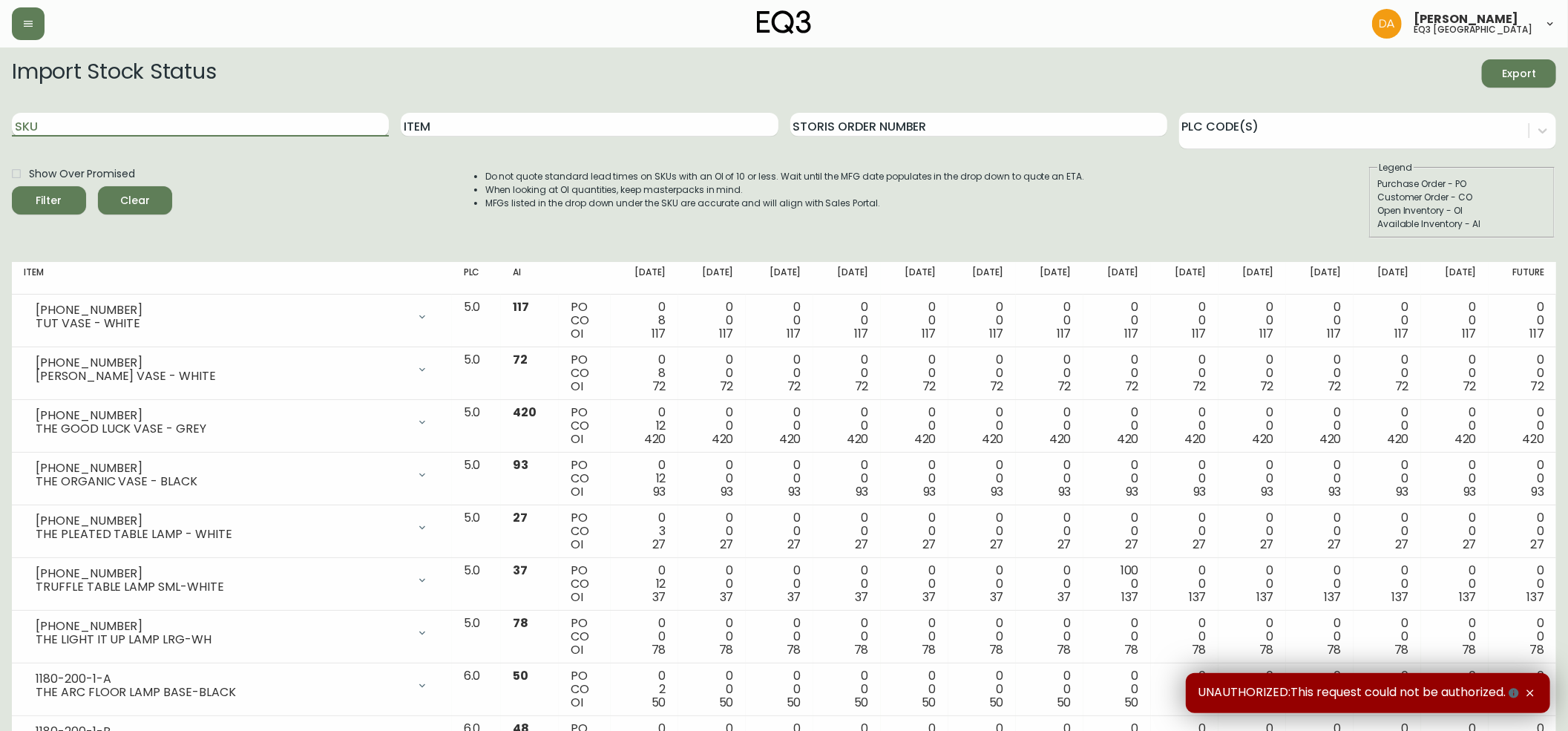
click at [69, 124] on input "SKU" at bounding box center [201, 125] width 377 height 24
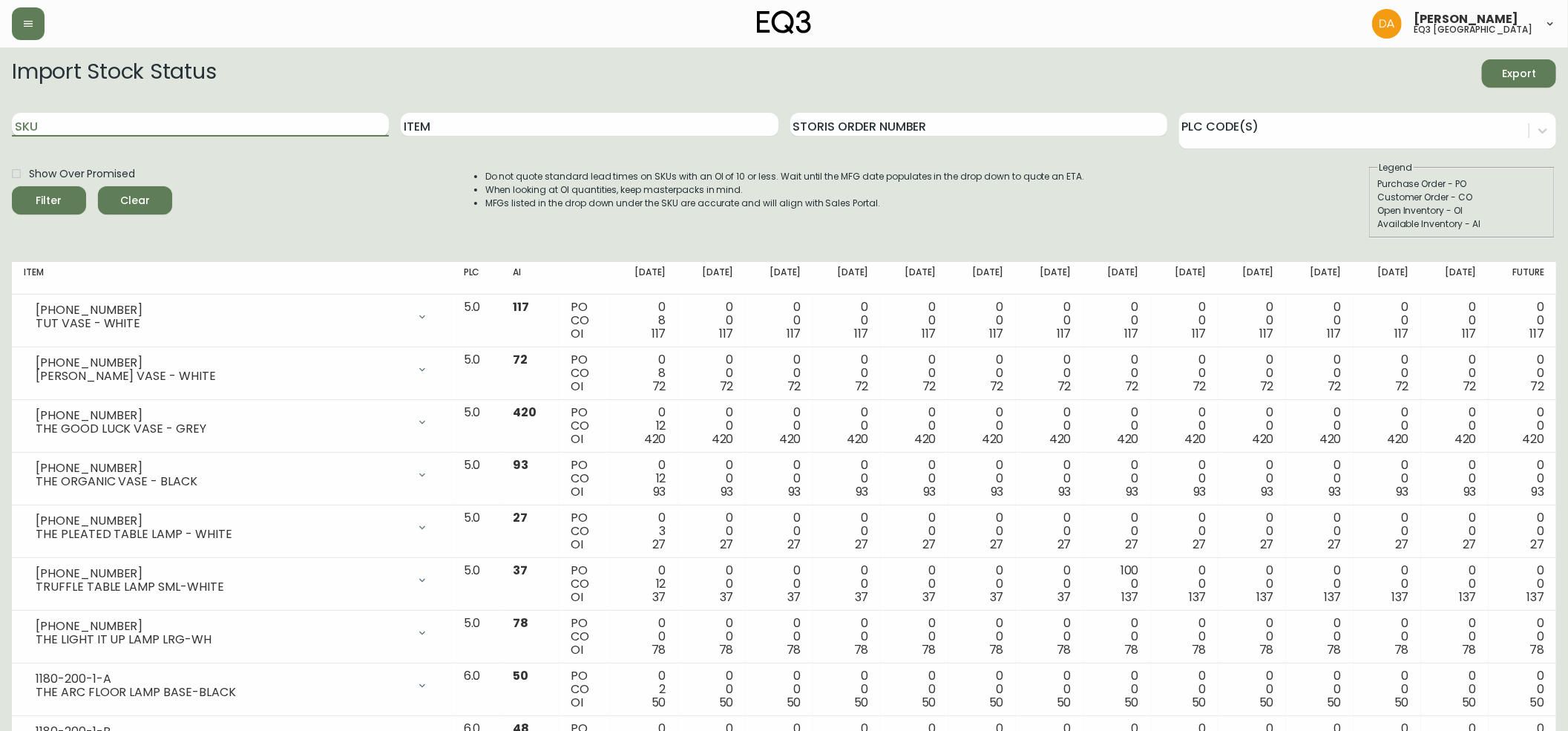
paste input "[PHONE_NUMBER]"
type input "[PHONE_NUMBER]"
click at [45, 197] on icon "submit" at bounding box center [43, 198] width 20 height 20
